Goal: Information Seeking & Learning: Learn about a topic

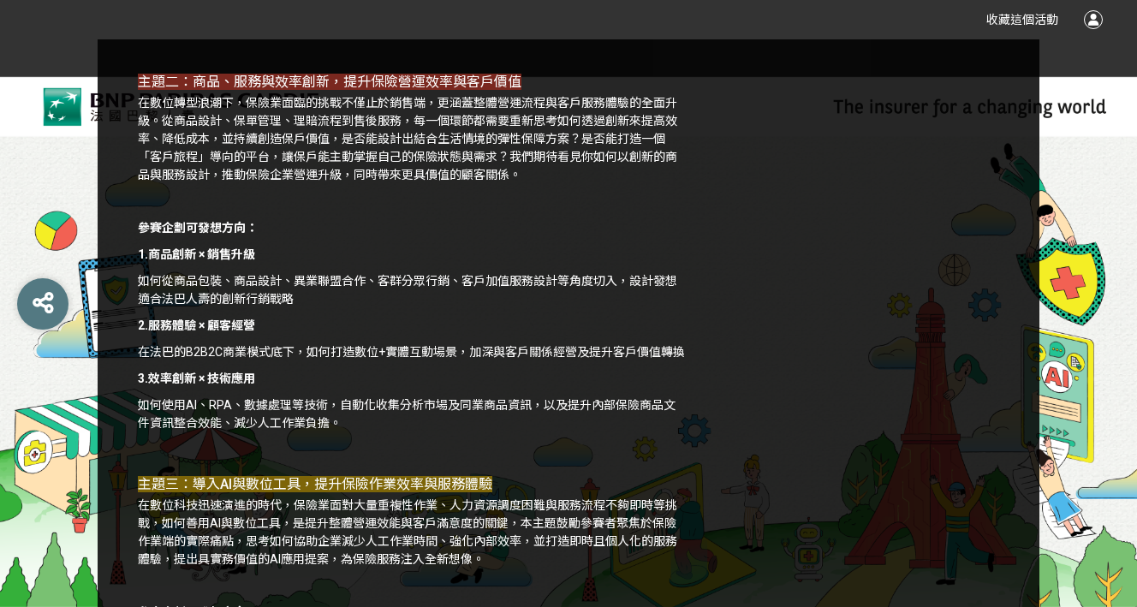
scroll to position [1701, 0]
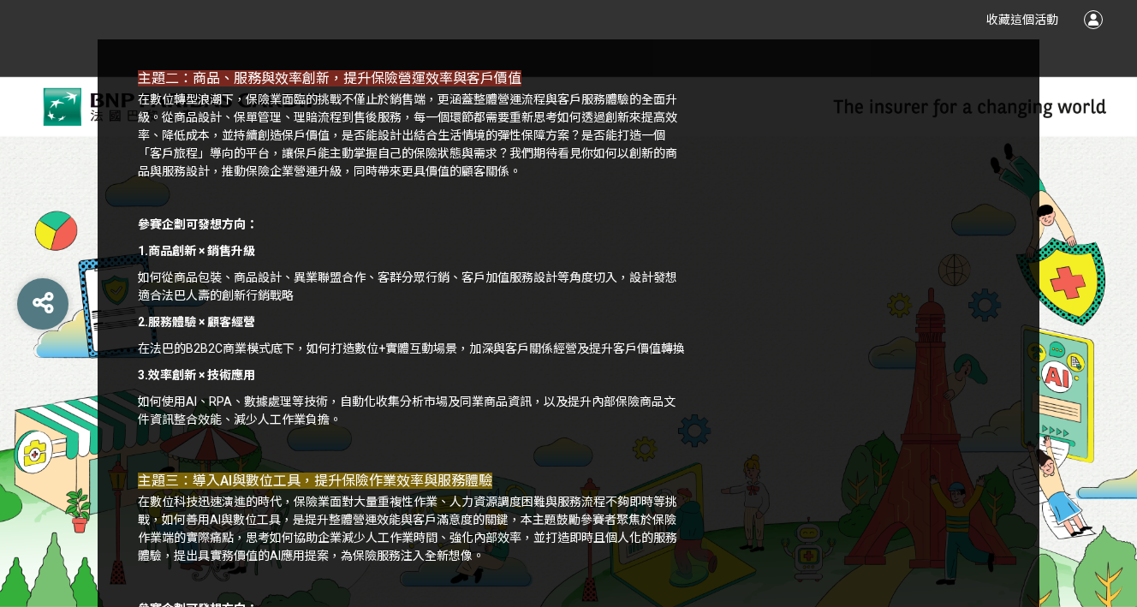
click at [449, 293] on p "如何從商品包裝、商品設計、異業聯盟合作、客群分眾行銷、客戶加值服務設計等角度切入，設計發想適合法巴人壽的創新行銷戰略" at bounding box center [412, 287] width 548 height 36
drag, startPoint x: 382, startPoint y: 295, endPoint x: 414, endPoint y: 293, distance: 32.6
click at [414, 293] on p "如何從商品包裝、商品設計、異業聯盟合作、客群分眾行銷、客戶加值服務設計等角度切入，設計發想適合法巴人壽的創新行銷戰略" at bounding box center [412, 287] width 548 height 36
click at [434, 294] on p "如何從商品包裝、商品設計、異業聯盟合作、客群分眾行銷、客戶加值服務設計等角度切入，設計發想適合法巴人壽的創新行銷戰略" at bounding box center [412, 287] width 548 height 36
drag, startPoint x: 383, startPoint y: 295, endPoint x: 449, endPoint y: 295, distance: 65.9
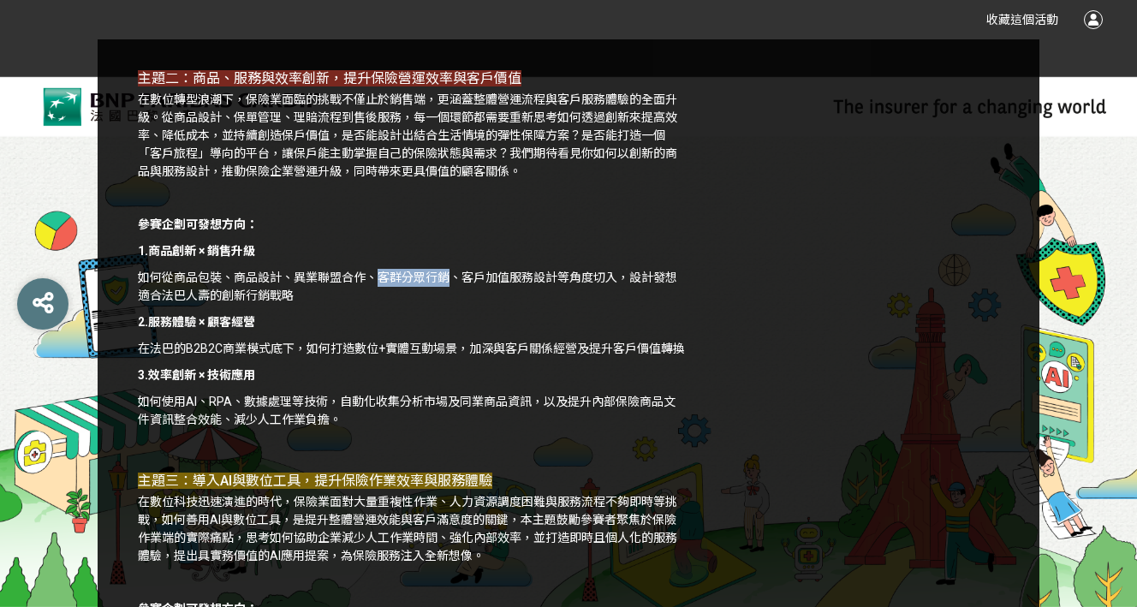
click at [449, 295] on p "如何從商品包裝、商品設計、異業聯盟合作、客群分眾行銷、客戶加值服務設計等角度切入，設計發想適合法巴人壽的創新行銷戰略" at bounding box center [412, 287] width 548 height 36
click at [444, 207] on p at bounding box center [412, 198] width 548 height 18
drag, startPoint x: 379, startPoint y: 290, endPoint x: 452, endPoint y: 287, distance: 72.9
click at [452, 287] on p "如何從商品包裝、商品設計、異業聯盟合作、客群分眾行銷、客戶加值服務設計等角度切入，設計發想適合法巴人壽的創新行銷戰略" at bounding box center [412, 287] width 548 height 36
click at [447, 287] on p "如何從商品包裝、商品設計、異業聯盟合作、客群分眾行銷、客戶加值服務設計等角度切入，設計發想適合法巴人壽的創新行銷戰略" at bounding box center [412, 287] width 548 height 36
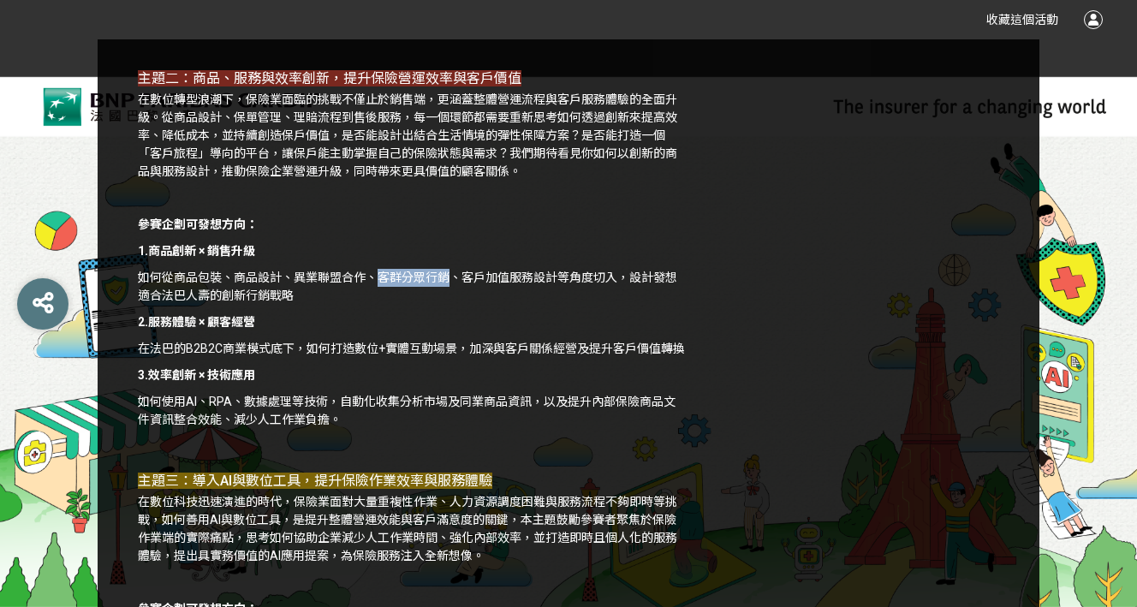
drag, startPoint x: 382, startPoint y: 296, endPoint x: 448, endPoint y: 295, distance: 65.9
click at [448, 295] on p "如何從商品包裝、商品設計、異業聯盟合作、客群分眾行銷、客戶加值服務設計等角度切入，設計發想適合法巴人壽的創新行銷戰略" at bounding box center [412, 287] width 548 height 36
click at [386, 298] on p "如何從商品包裝、商品設計、異業聯盟合作、客群分眾行銷、客戶加值服務設計等角度切入，設計發想適合法巴人壽的創新行銷戰略" at bounding box center [412, 287] width 548 height 36
drag, startPoint x: 380, startPoint y: 295, endPoint x: 445, endPoint y: 292, distance: 65.2
click at [445, 292] on p "如何從商品包裝、商品設計、異業聯盟合作、客群分眾行銷、客戶加值服務設計等角度切入，設計發想適合法巴人壽的創新行銷戰略" at bounding box center [412, 287] width 548 height 36
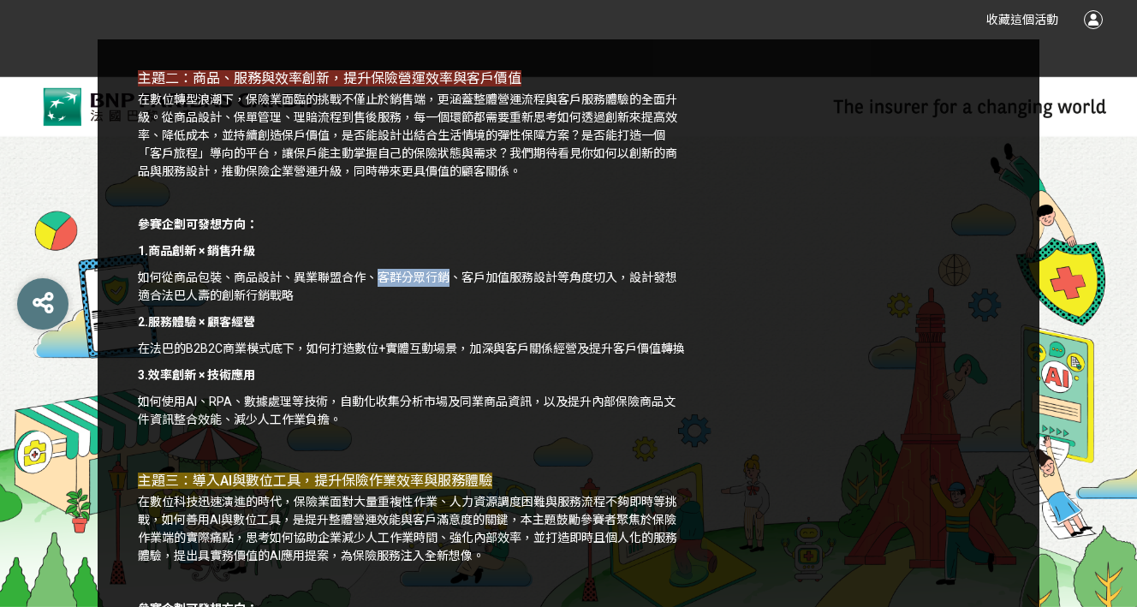
click at [386, 287] on p "如何從商品包裝、商品設計、異業聯盟合作、客群分眾行銷、客戶加值服務設計等角度切入，設計發想適合法巴人壽的創新行銷戰略" at bounding box center [412, 287] width 548 height 36
drag, startPoint x: 380, startPoint y: 290, endPoint x: 447, endPoint y: 289, distance: 66.8
click at [447, 289] on p "如何從商品包裝、商品設計、異業聯盟合作、客群分眾行銷、客戶加值服務設計等角度切入，設計發想適合法巴人壽的創新行銷戰略" at bounding box center [412, 287] width 548 height 36
drag, startPoint x: 382, startPoint y: 295, endPoint x: 449, endPoint y: 295, distance: 66.8
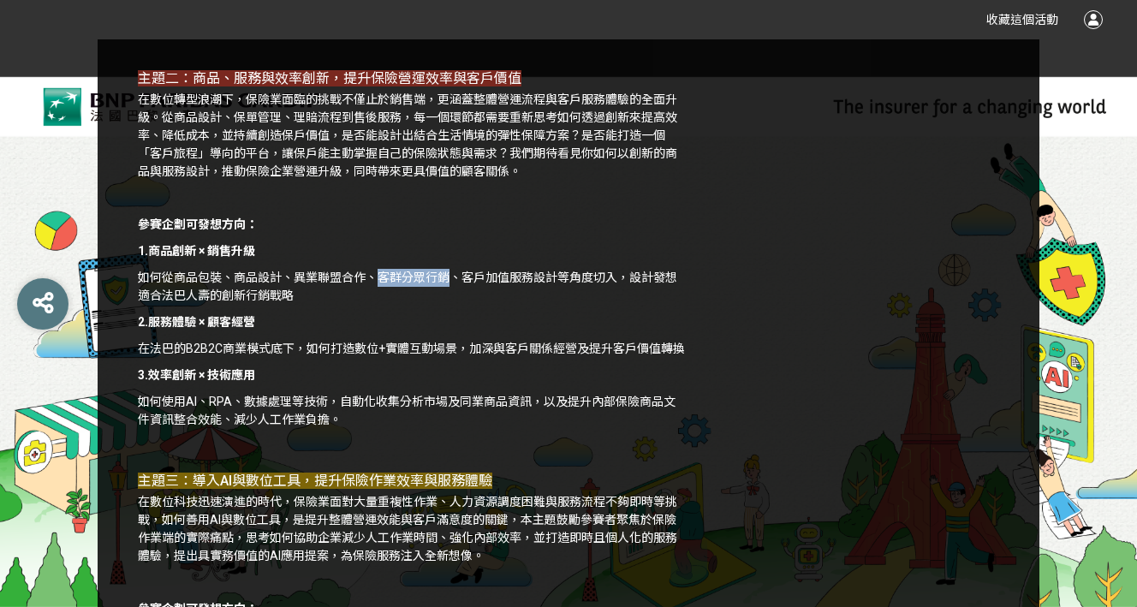
click at [449, 295] on p "如何從商品包裝、商品設計、異業聯盟合作、客群分眾行銷、客戶加值服務設計等角度切入，設計發想適合法巴人壽的創新行銷戰略" at bounding box center [412, 287] width 548 height 36
click at [402, 297] on p "如何從商品包裝、商品設計、異業聯盟合作、客群分眾行銷、客戶加值服務設計等角度切入，設計發想適合法巴人壽的創新行銷戰略" at bounding box center [412, 287] width 548 height 36
drag, startPoint x: 380, startPoint y: 295, endPoint x: 453, endPoint y: 289, distance: 73.0
click at [453, 289] on p "如何從商品包裝、商品設計、異業聯盟合作、客群分眾行銷、客戶加值服務設計等角度切入，設計發想適合法巴人壽的創新行銷戰略" at bounding box center [412, 287] width 548 height 36
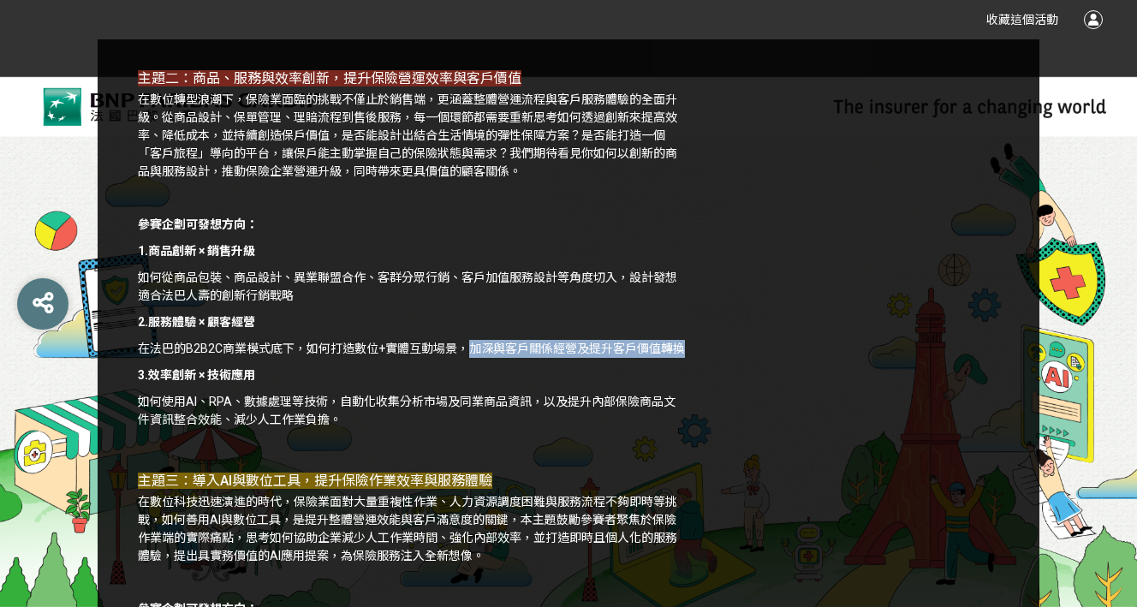
drag, startPoint x: 467, startPoint y: 366, endPoint x: 685, endPoint y: 364, distance: 217.5
click at [685, 358] on p "在法巴的B2B2C商業模式底下，如何打造數位+實體互動場景，加深與客戶關係經營及提升客戶價值轉換" at bounding box center [412, 349] width 548 height 18
copy p "加深與客戶關係經營及提升客戶價值轉換"
click at [480, 384] on p "3.效率創新 × 技術應用" at bounding box center [412, 375] width 548 height 18
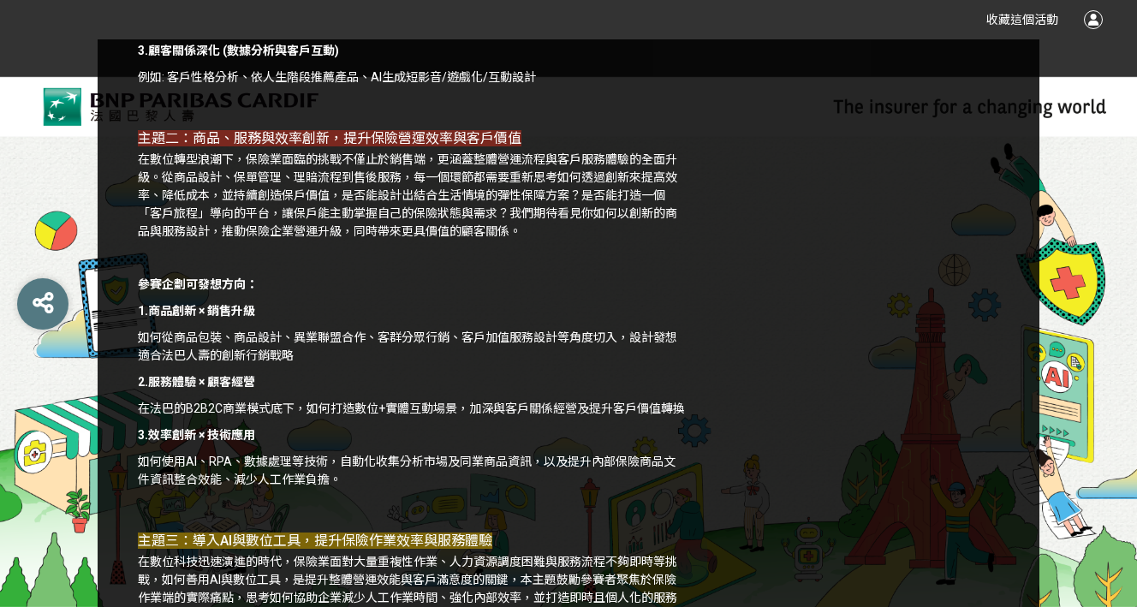
scroll to position [1636, 0]
